Goal: Task Accomplishment & Management: Use online tool/utility

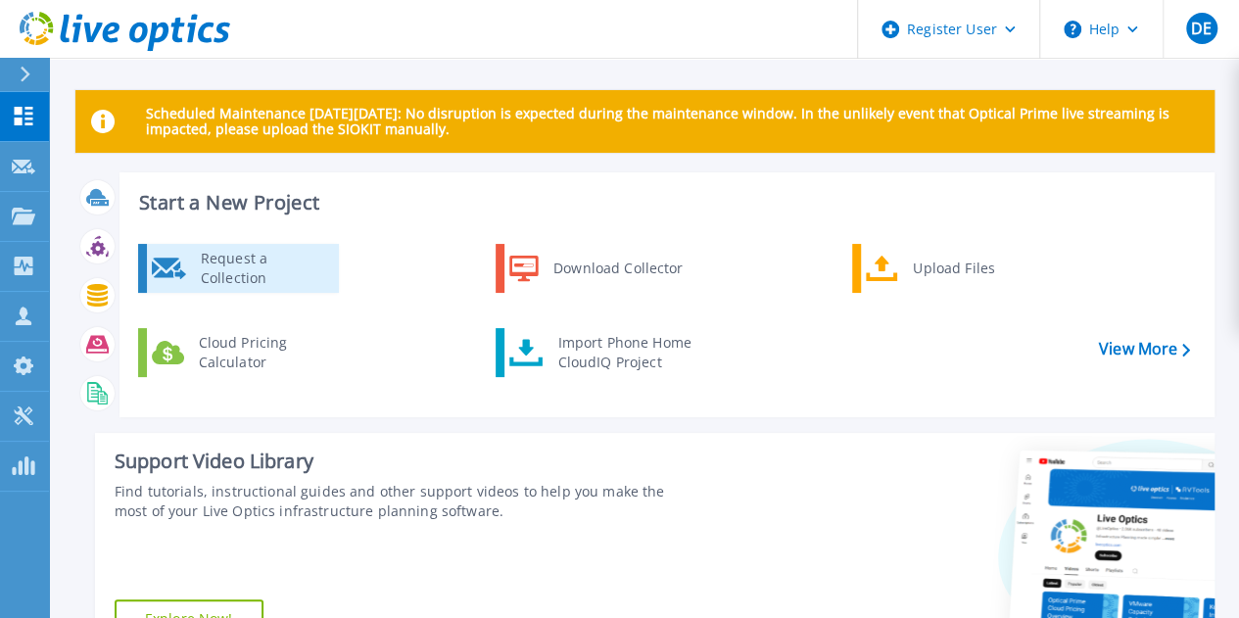
click at [297, 278] on div "Request a Collection" at bounding box center [262, 268] width 143 height 39
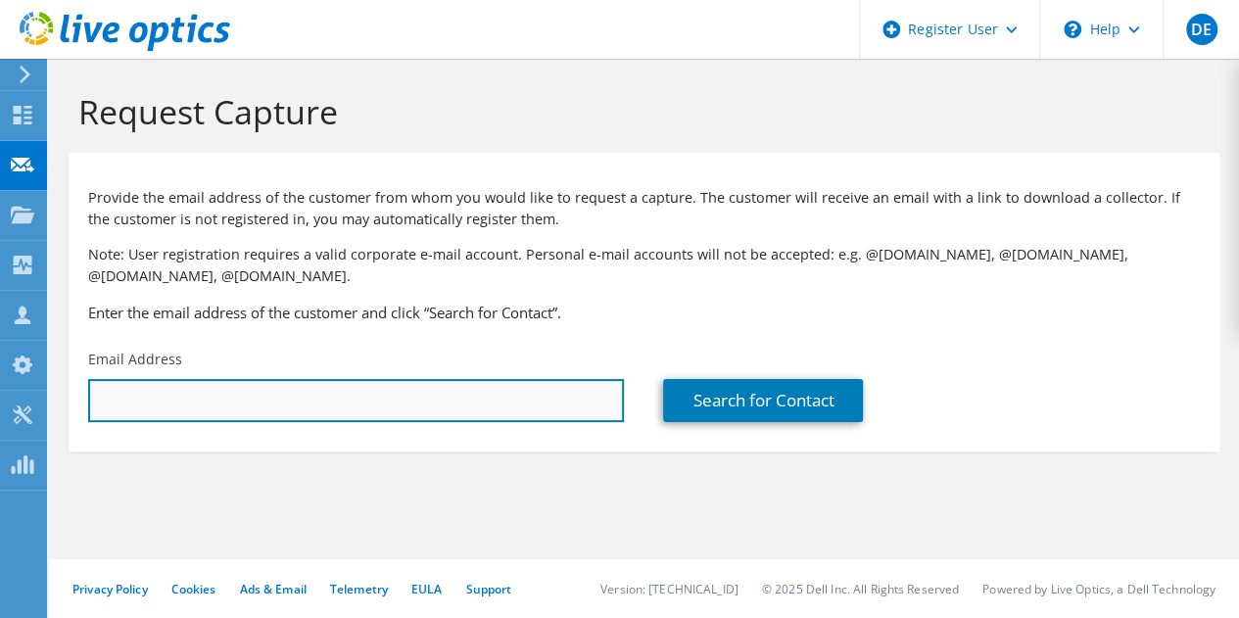
click at [296, 403] on input "text" at bounding box center [356, 400] width 536 height 43
paste input "wrmckinney@claysheriff.com"
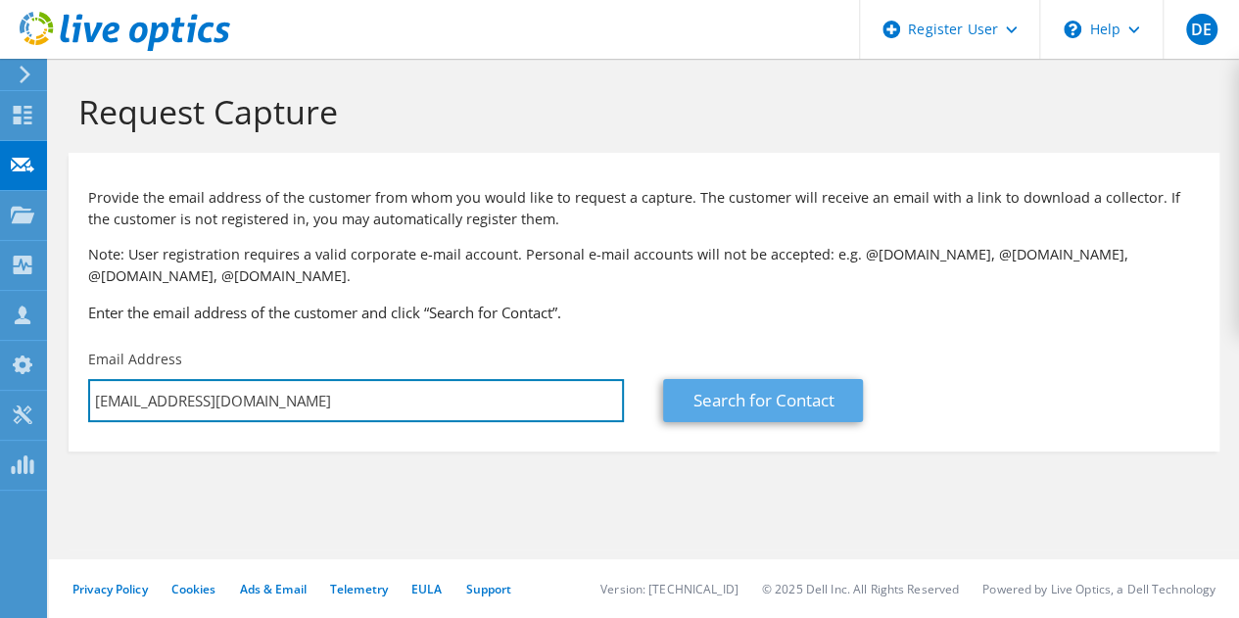
type input "wrmckinney@claysheriff.com"
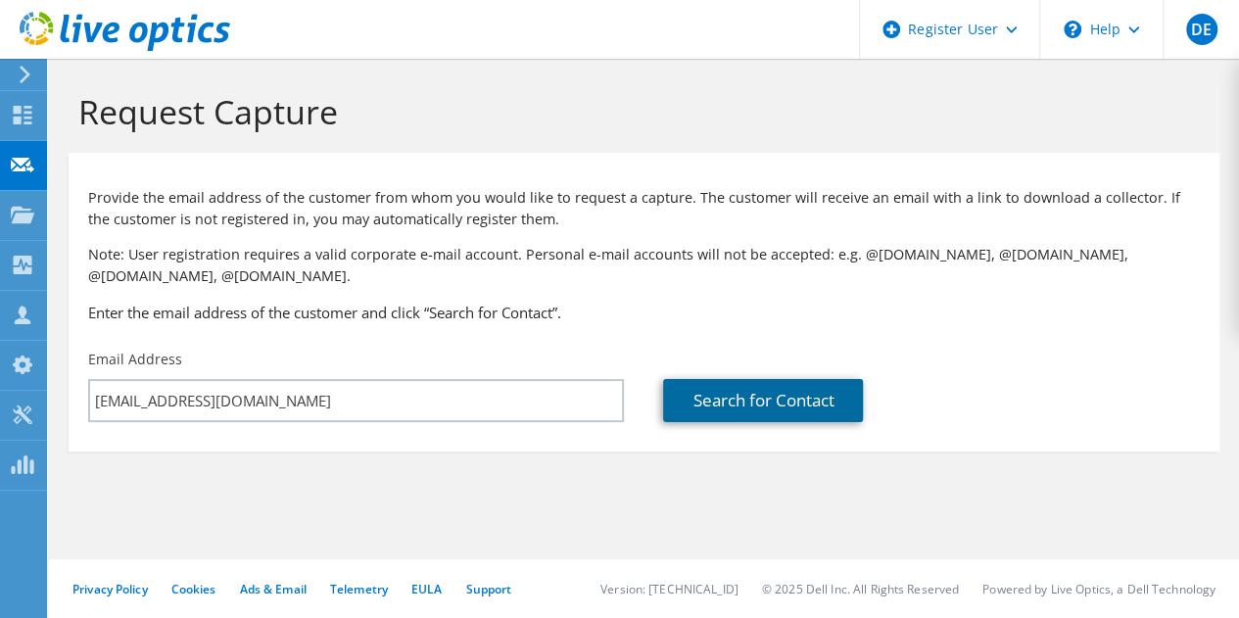
click at [687, 413] on link "Search for Contact" at bounding box center [763, 400] width 200 height 43
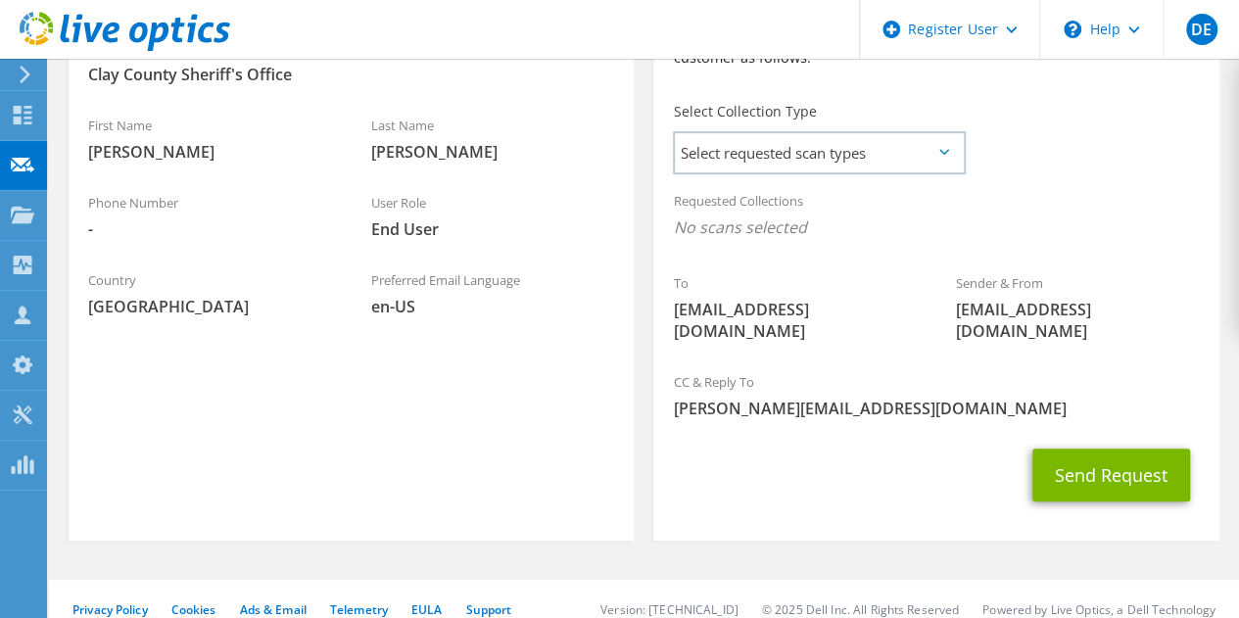
scroll to position [518, 0]
click at [926, 164] on span "Select requested scan types" at bounding box center [819, 153] width 288 height 39
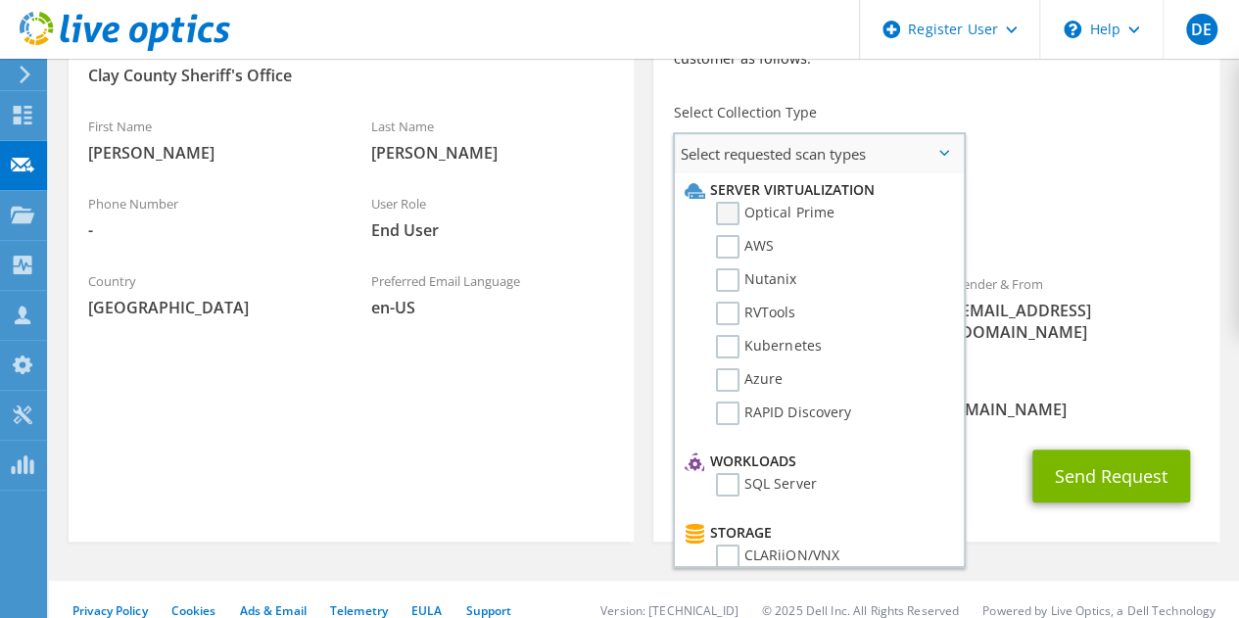
click at [765, 211] on label "Optical Prime" at bounding box center [775, 214] width 118 height 24
click at [0, 0] on input "Optical Prime" at bounding box center [0, 0] width 0 height 0
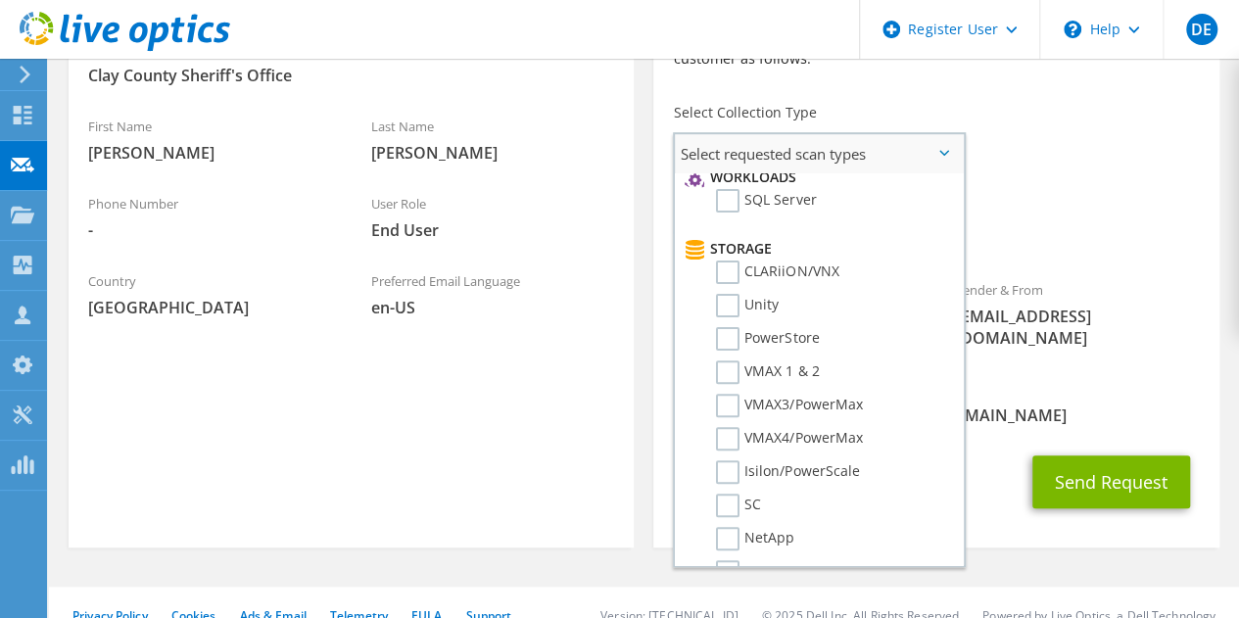
scroll to position [0, 0]
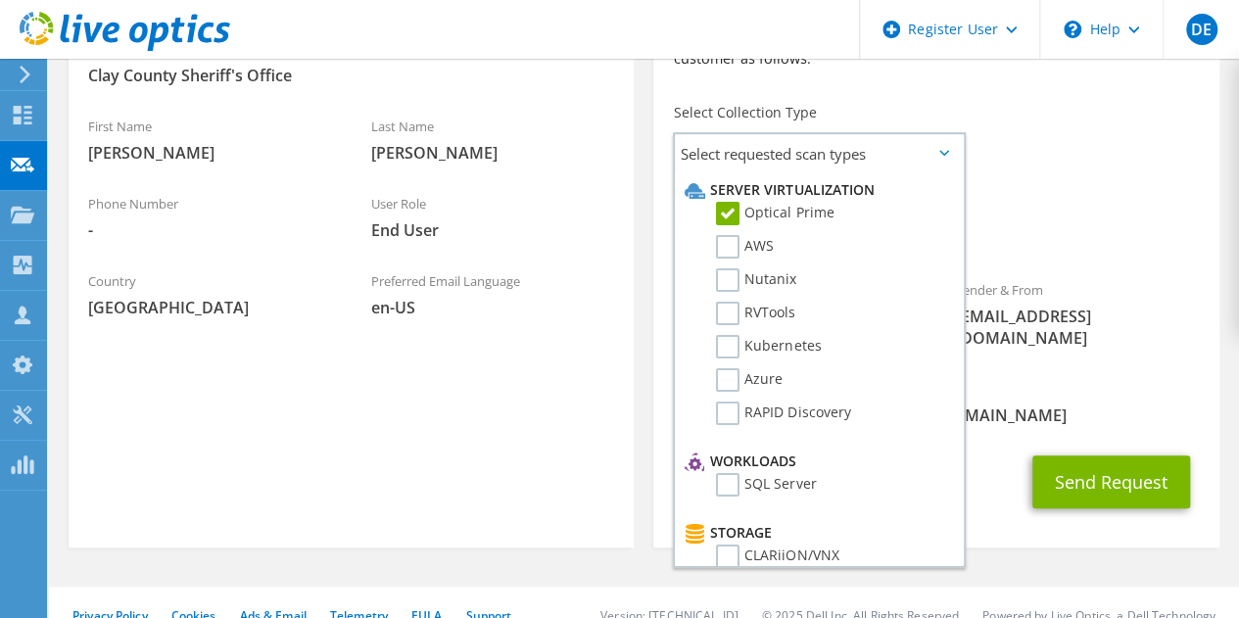
click at [1090, 215] on div "Requested Collections No scans selected Optical Prime" at bounding box center [936, 220] width 565 height 78
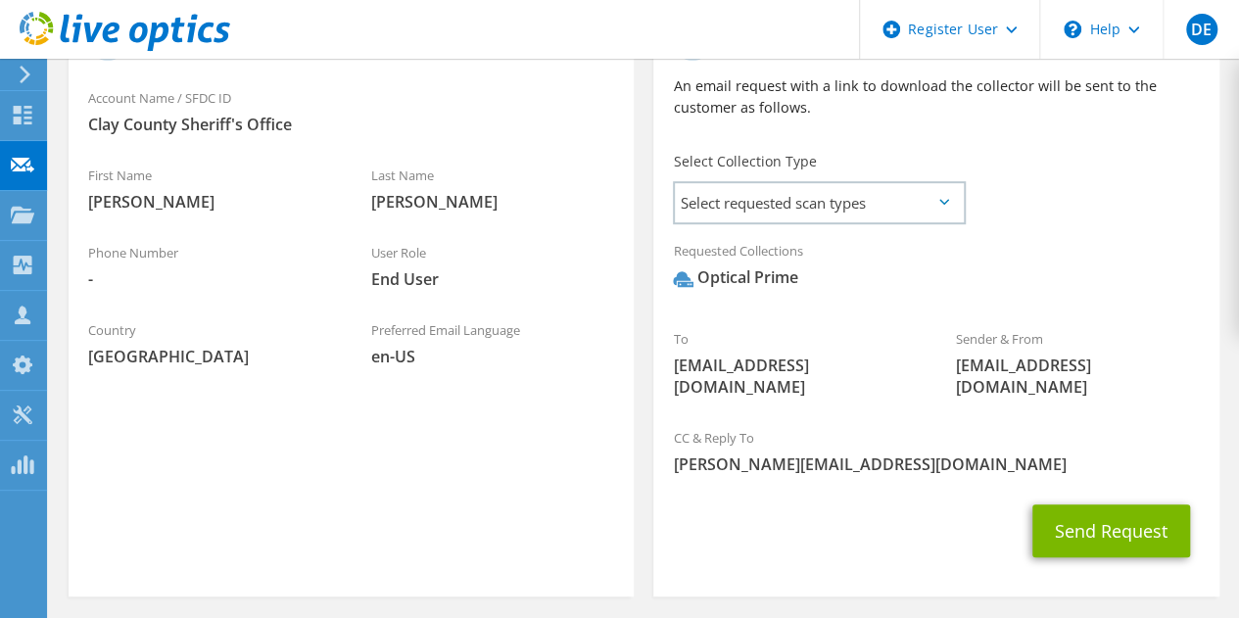
scroll to position [438, 0]
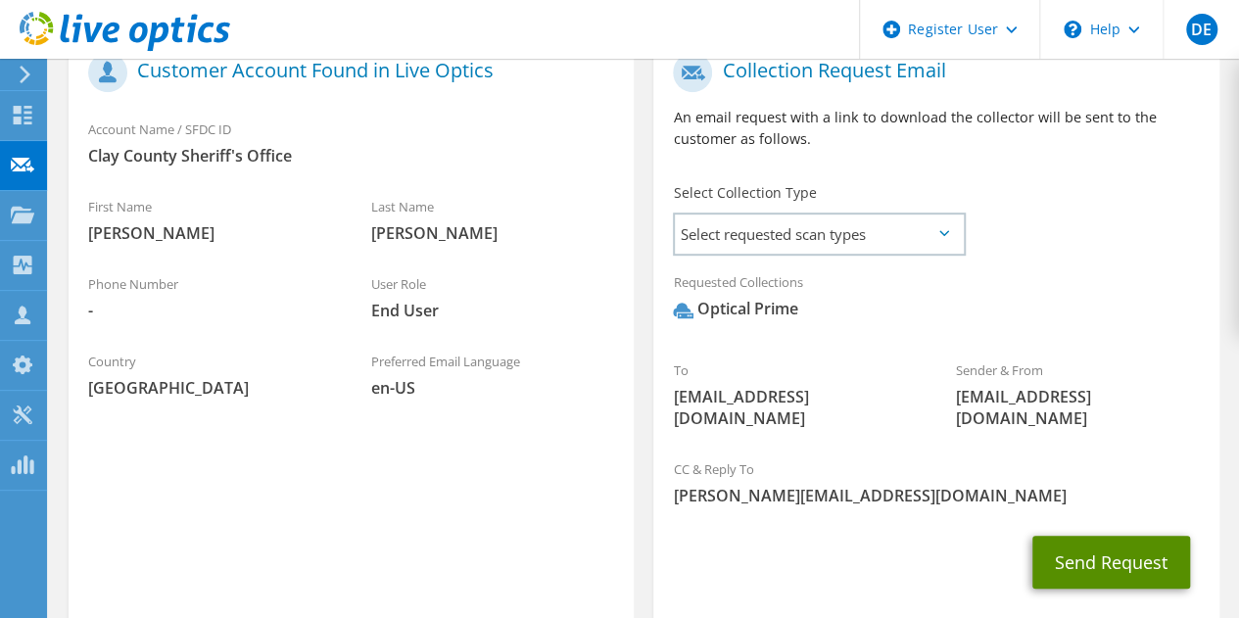
click at [1114, 540] on button "Send Request" at bounding box center [1112, 562] width 158 height 53
